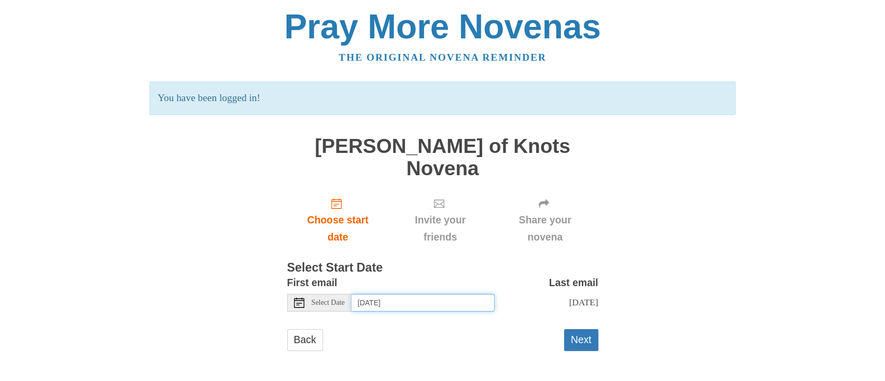
click at [397, 294] on input "Monday, August 11th" at bounding box center [423, 303] width 143 height 18
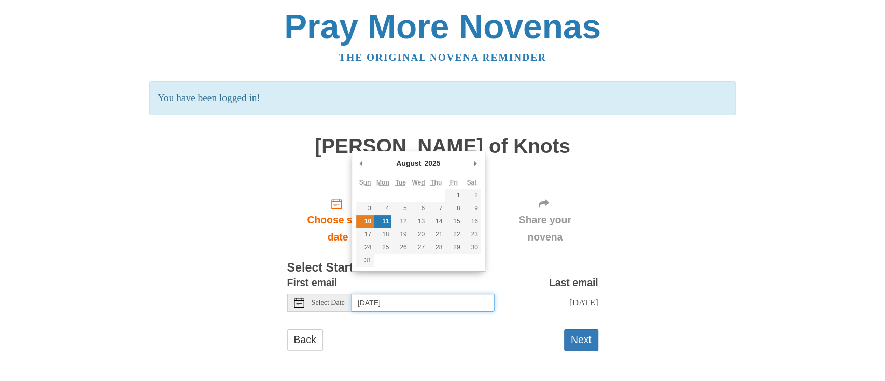
type input "Sunday, August 10th"
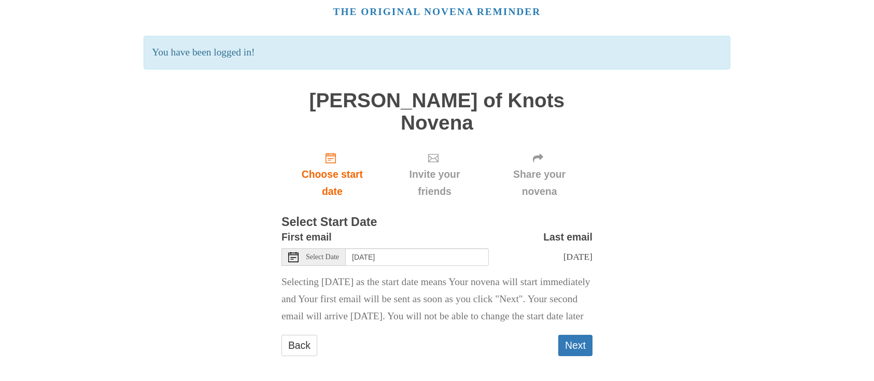
scroll to position [45, 0]
click at [577, 344] on button "Next" at bounding box center [576, 346] width 34 height 21
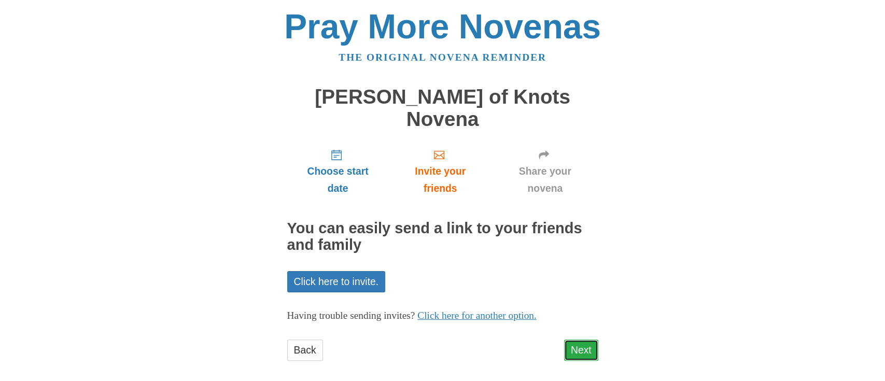
click at [581, 340] on link "Next" at bounding box center [581, 350] width 34 height 21
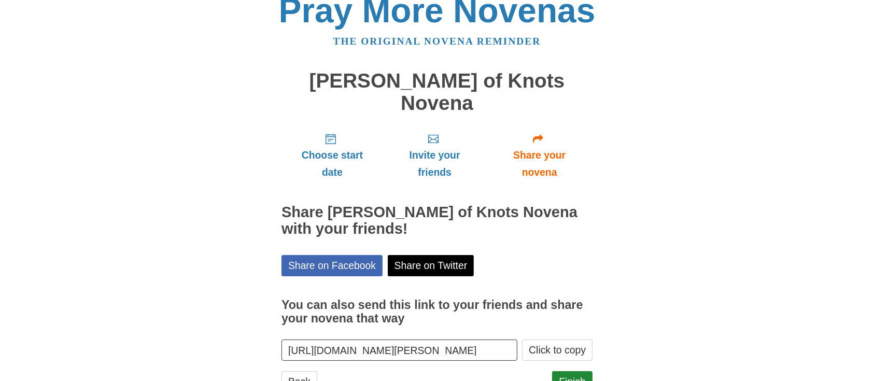
scroll to position [35, 0]
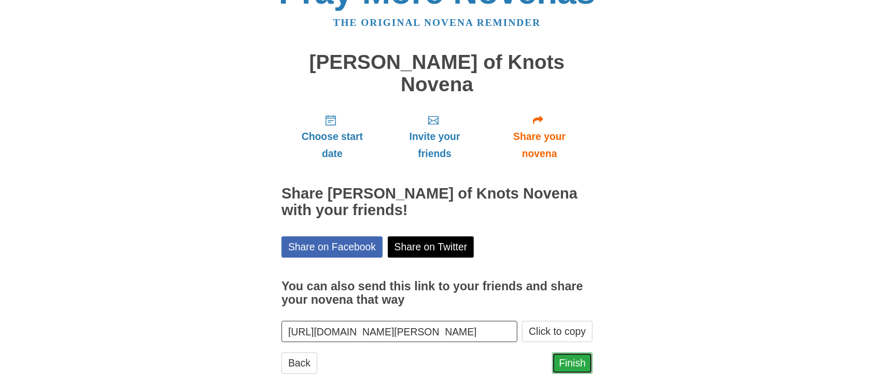
click at [569, 353] on link "Finish" at bounding box center [572, 363] width 40 height 21
